Goal: Communication & Community: Connect with others

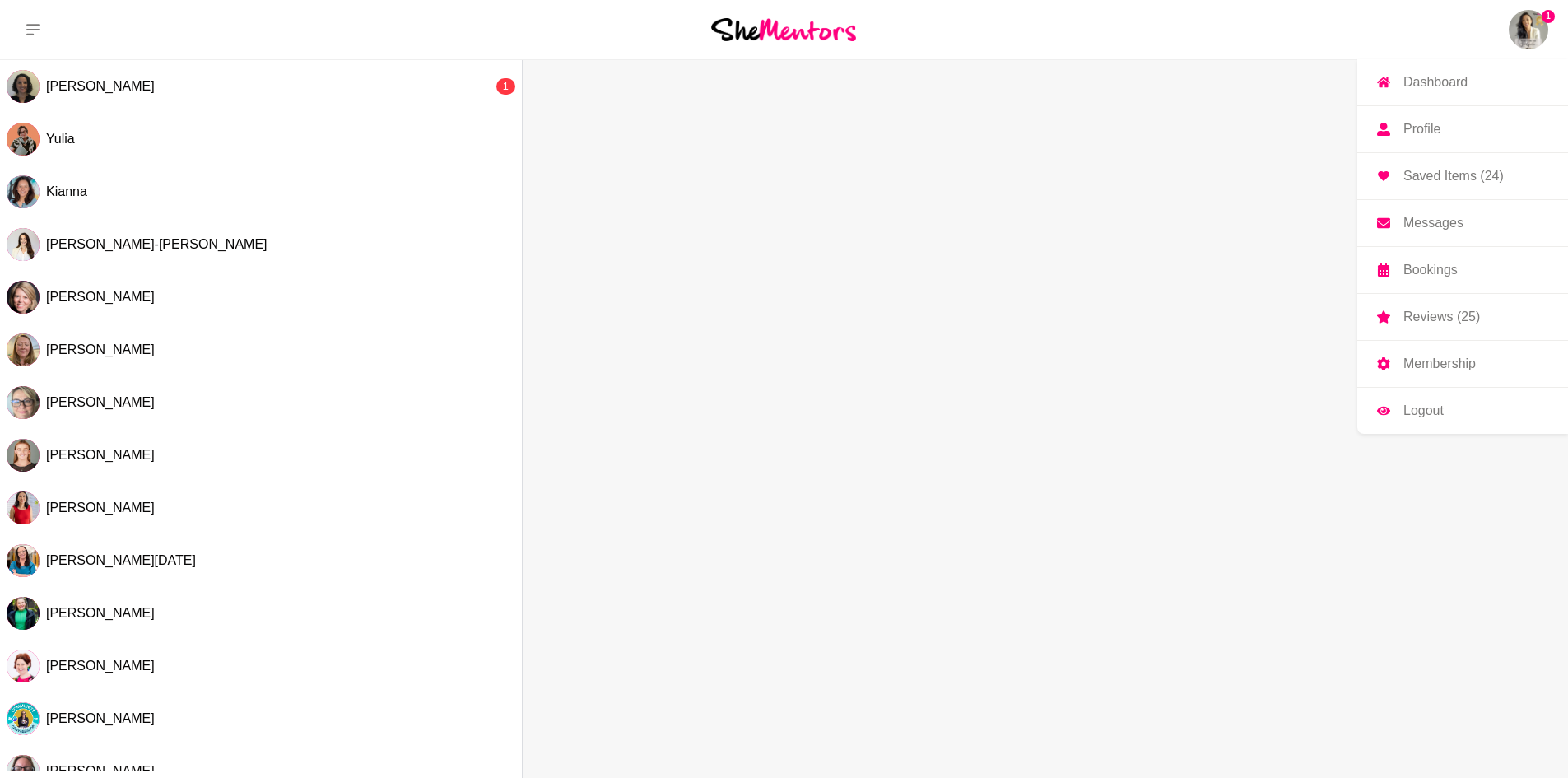
click at [1537, 29] on img at bounding box center [1528, 29] width 40 height 40
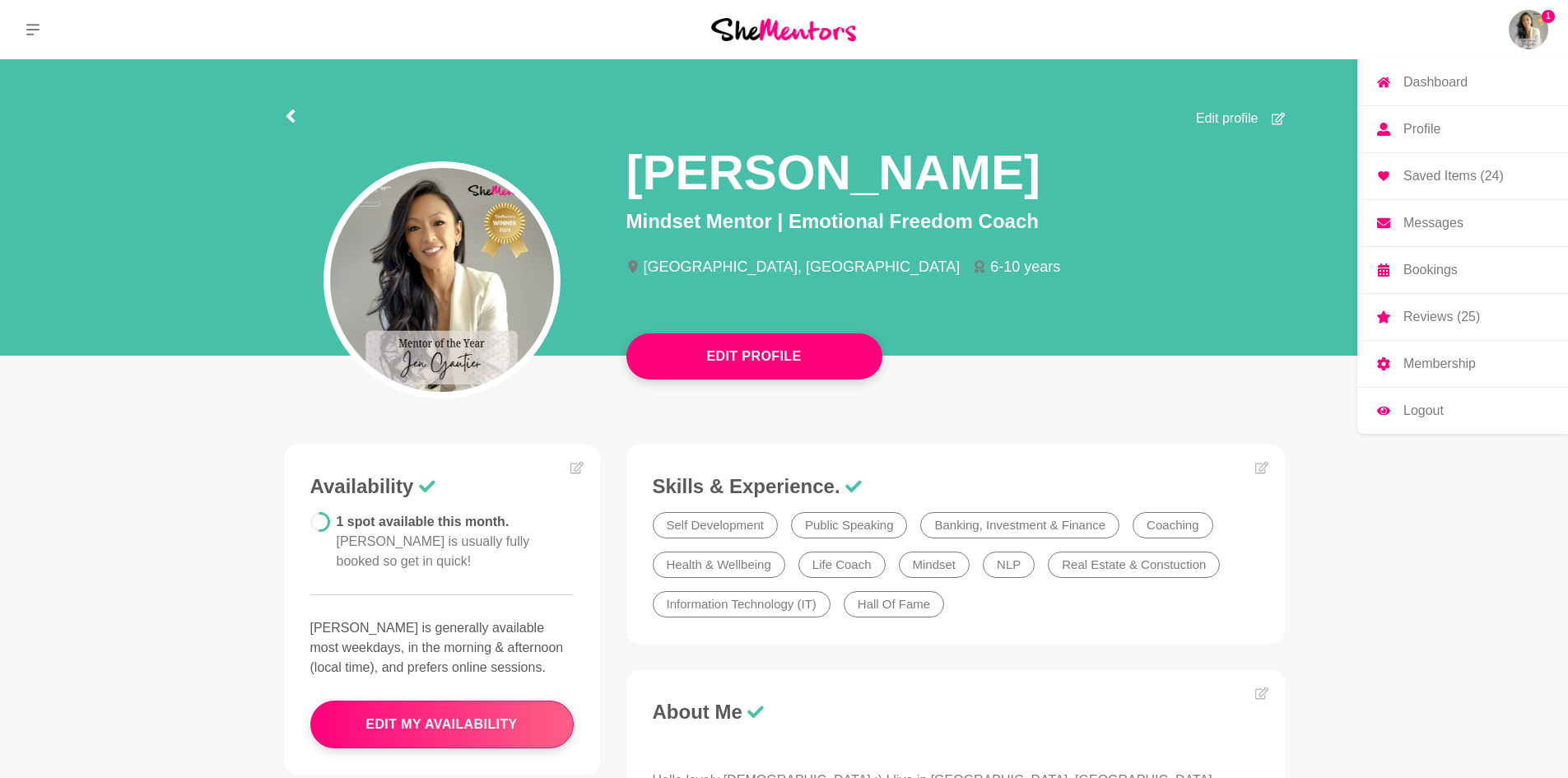
click at [1528, 37] on img at bounding box center [1528, 29] width 40 height 40
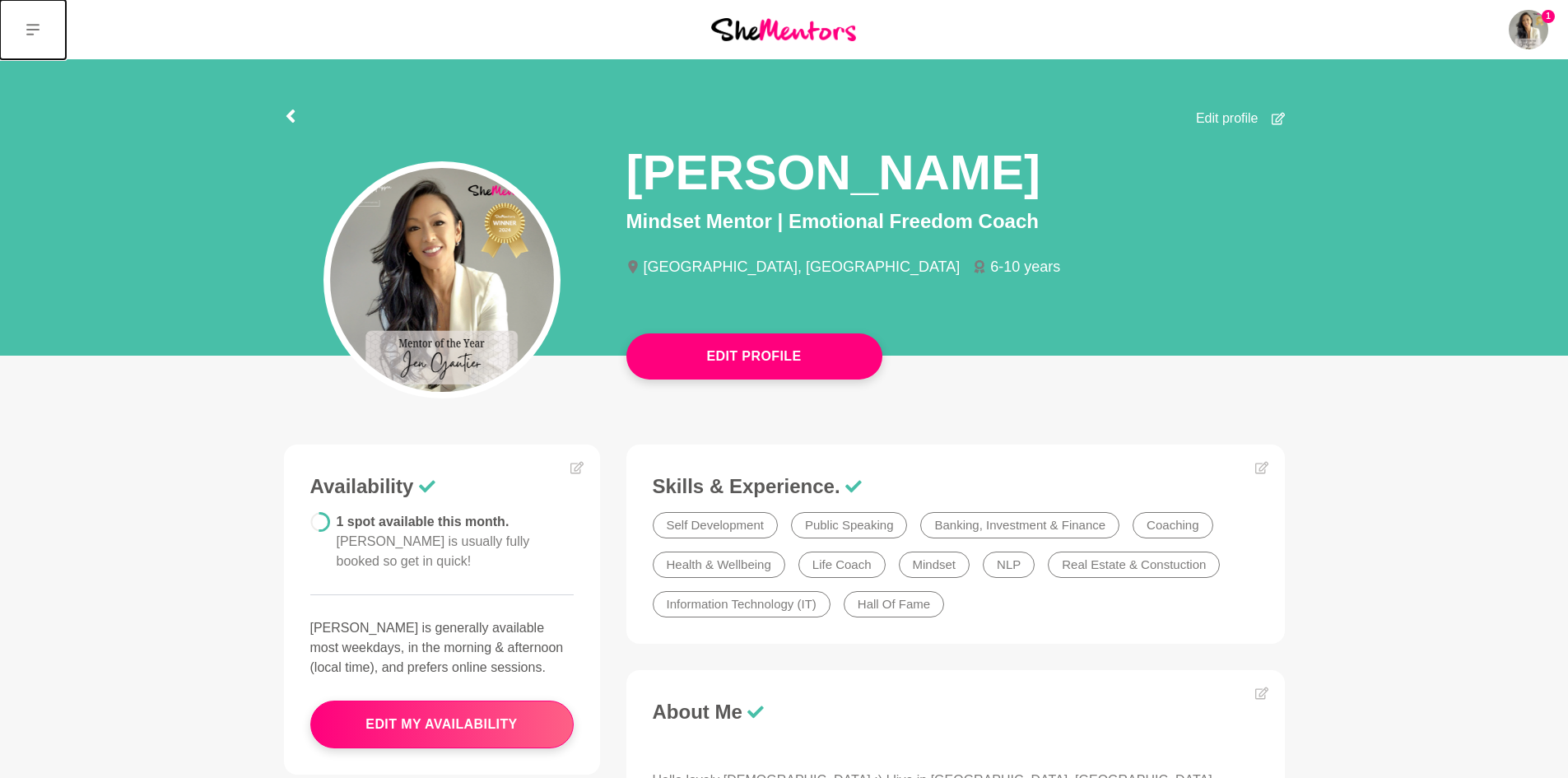
click at [33, 26] on icon at bounding box center [33, 29] width 13 height 13
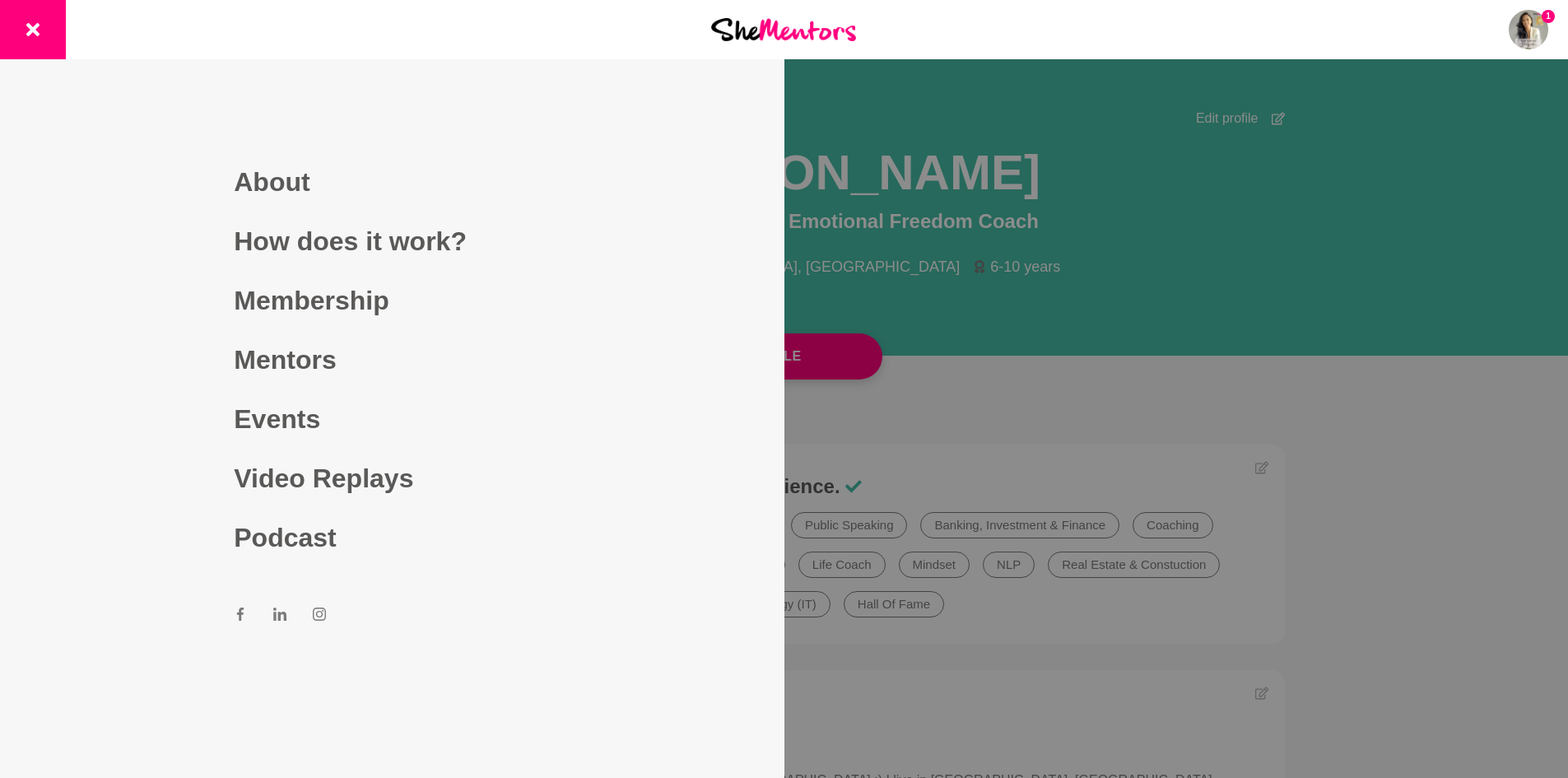
click at [1109, 237] on div at bounding box center [784, 389] width 1568 height 778
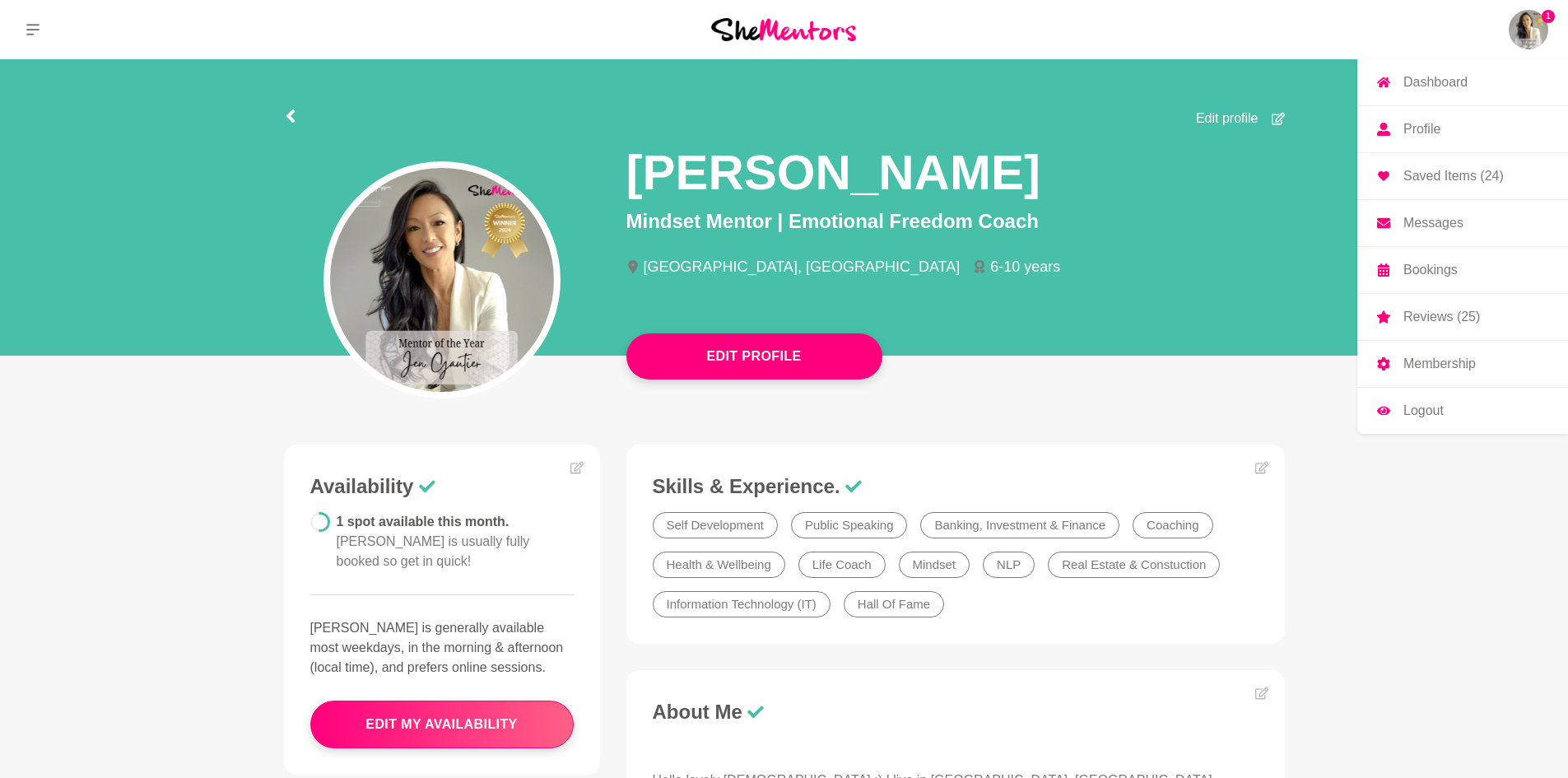
click at [1537, 29] on img at bounding box center [1528, 29] width 40 height 40
click at [1426, 227] on p "Messages" at bounding box center [1433, 223] width 60 height 13
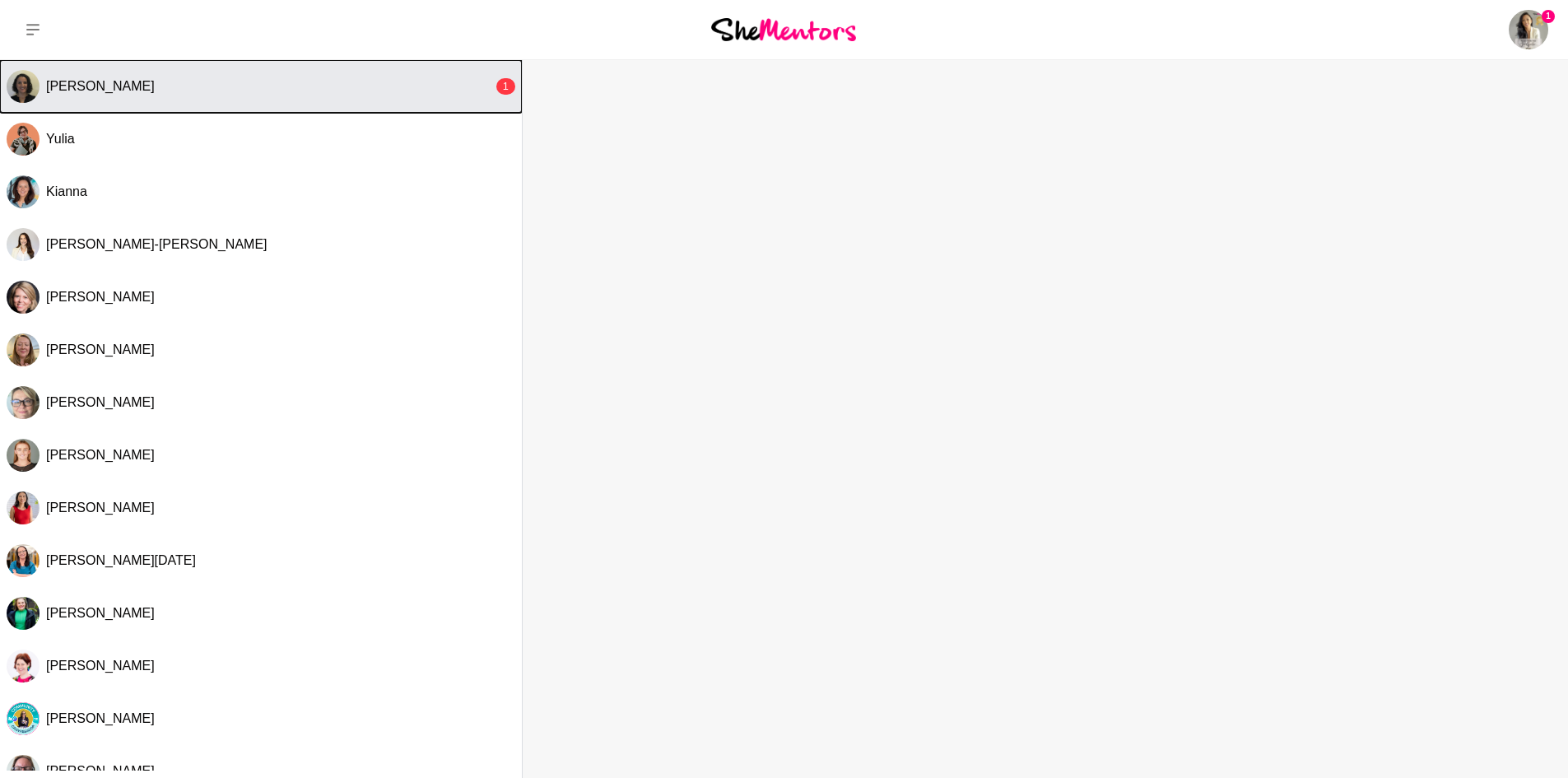
click at [271, 102] on button "[PERSON_NAME] 1" at bounding box center [261, 87] width 522 height 53
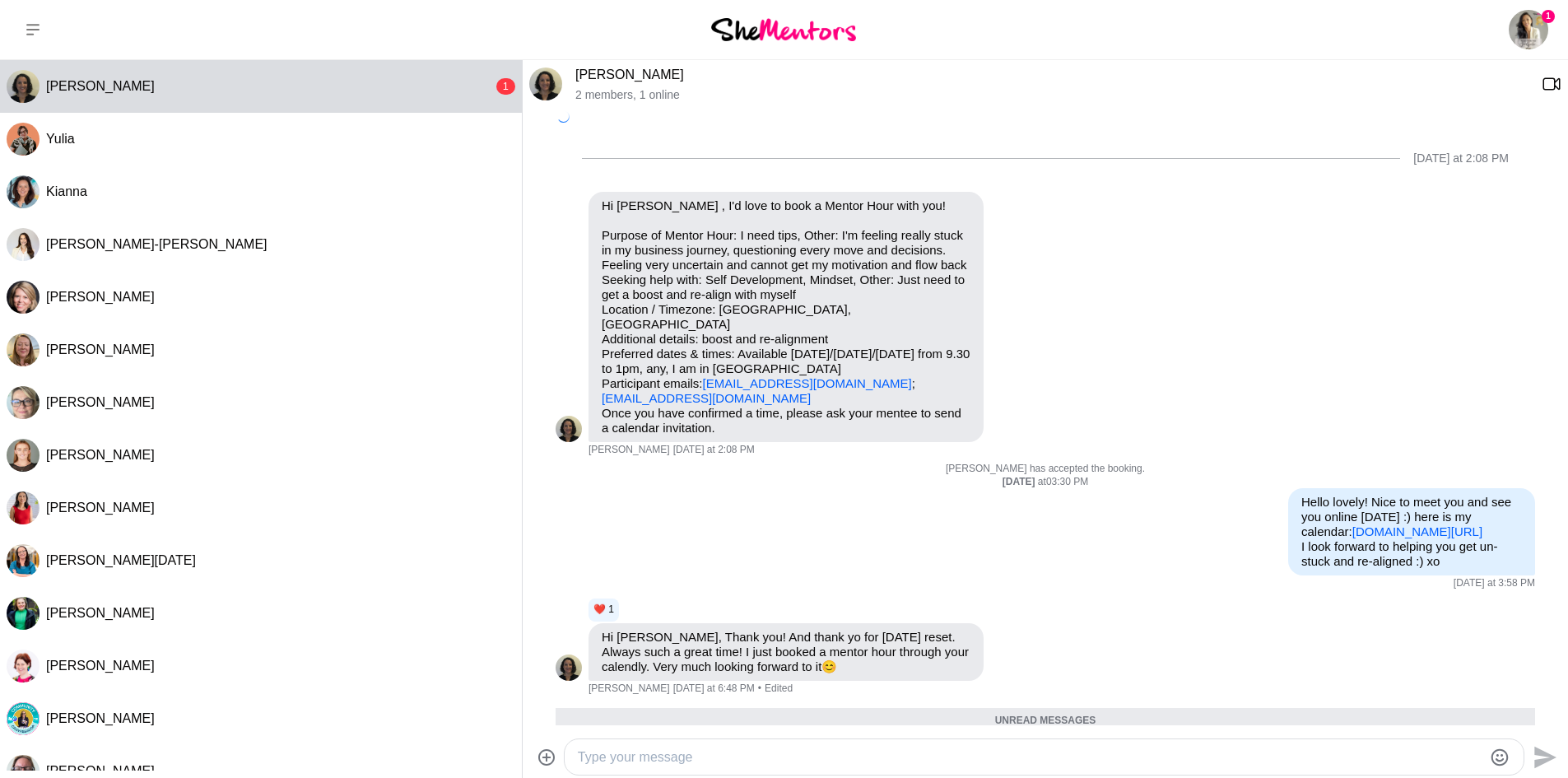
scroll to position [181, 0]
